Goal: Task Accomplishment & Management: Use online tool/utility

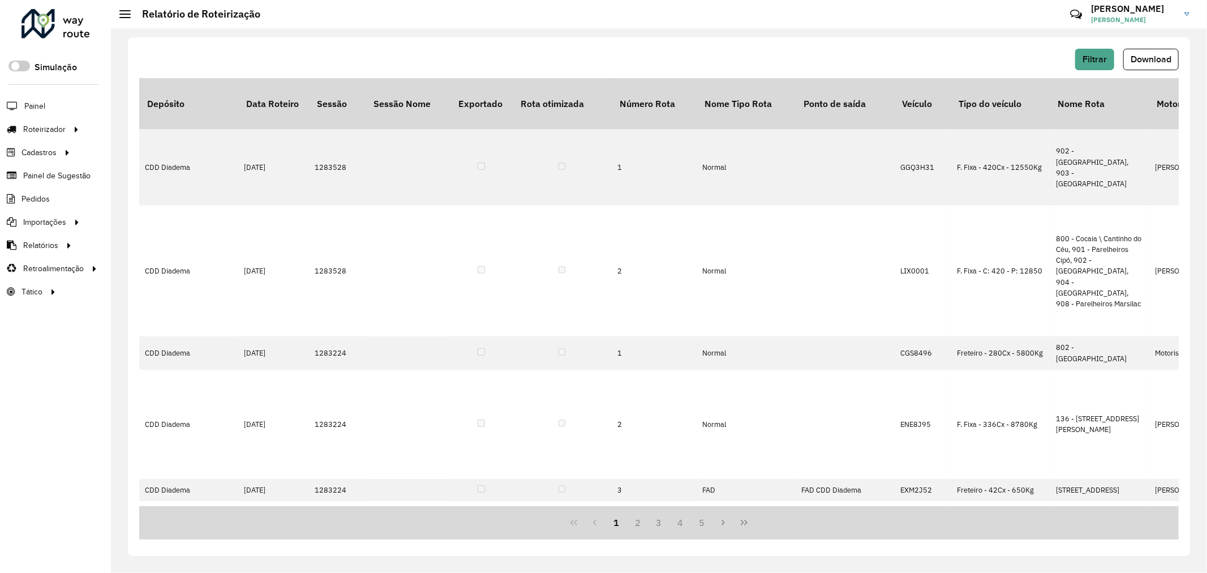
scroll to position [468, 0]
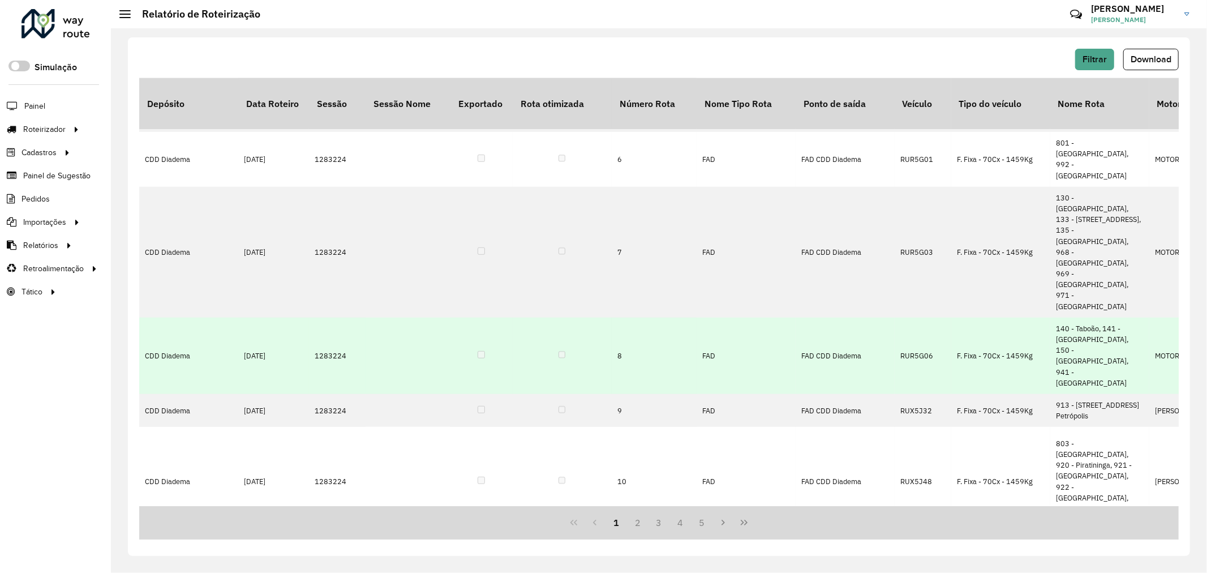
click at [1124, 49] on button "Download" at bounding box center [1151, 60] width 55 height 22
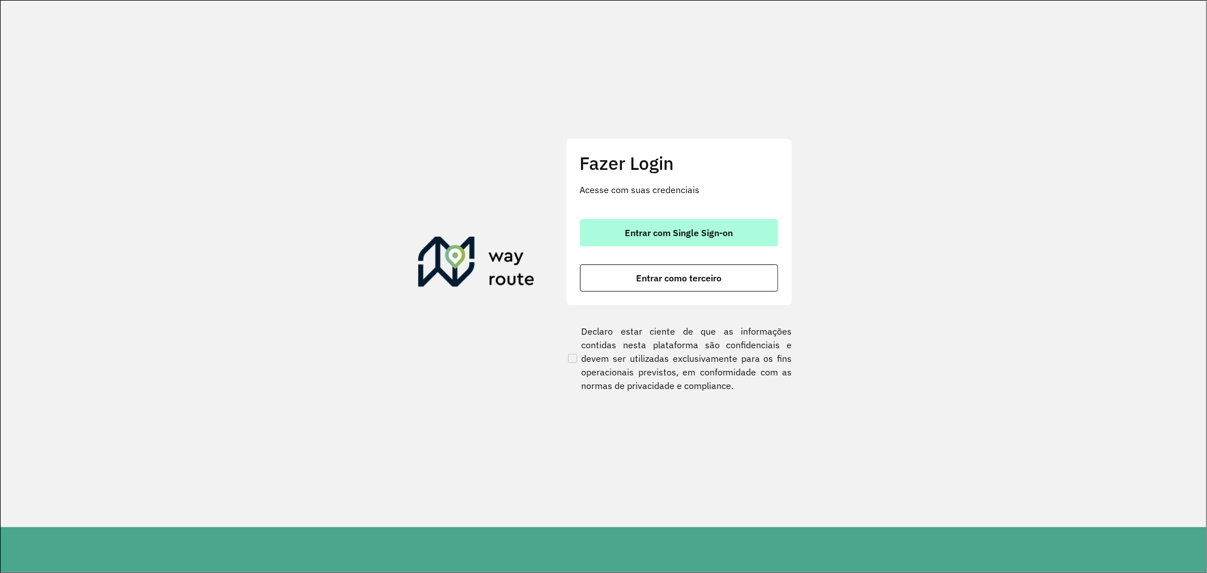
click at [702, 232] on span "Entrar com Single Sign-on" at bounding box center [679, 232] width 108 height 9
